Goal: Entertainment & Leisure: Consume media (video, audio)

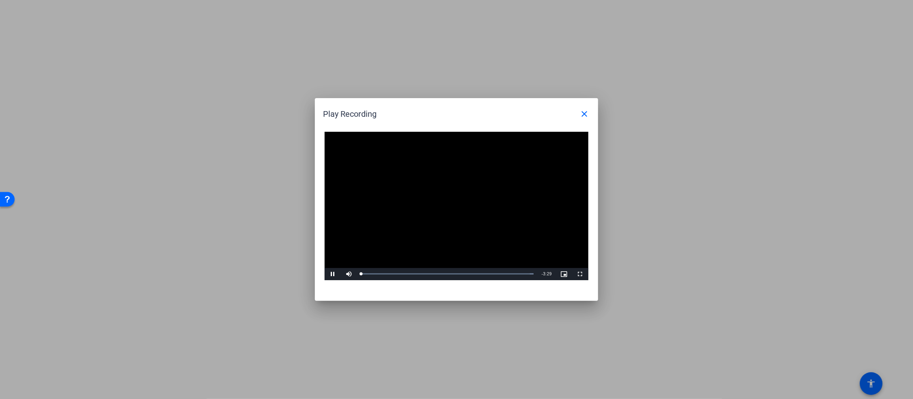
click at [450, 204] on div "Video Player is loading. Play Video Pause Mute Current Time 0:00 / Duration 3:2…" at bounding box center [457, 206] width 264 height 149
click at [584, 112] on mat-icon "close" at bounding box center [585, 114] width 10 height 10
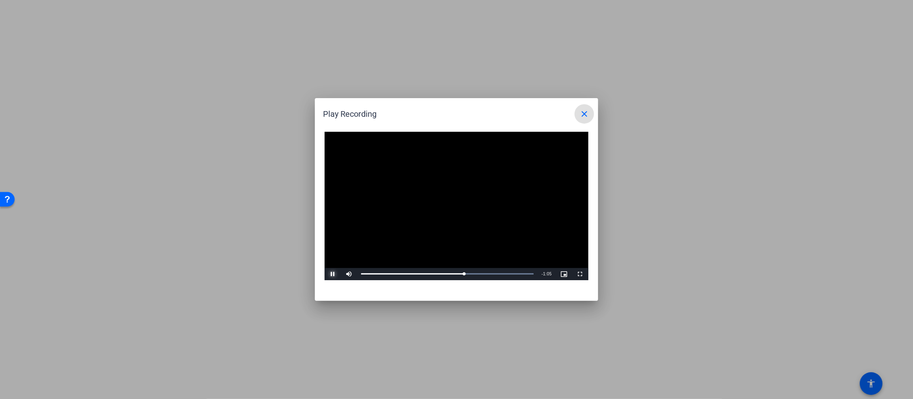
click at [333, 274] on span "Video Player" at bounding box center [333, 274] width 16 height 0
click at [331, 274] on span "Video Player" at bounding box center [333, 274] width 16 height 0
click at [333, 274] on span "Video Player" at bounding box center [333, 274] width 16 height 0
click at [584, 111] on mat-icon "close" at bounding box center [585, 114] width 10 height 10
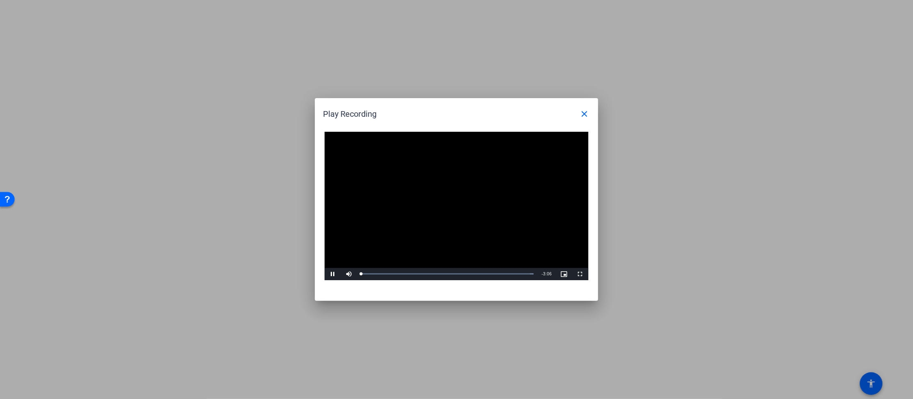
click at [446, 198] on div "Video Player is loading. Play Video Pause Mute Current Time 0:00 / Duration 3:0…" at bounding box center [457, 206] width 264 height 149
click at [583, 115] on mat-icon "close" at bounding box center [585, 114] width 10 height 10
